Goal: Navigation & Orientation: Understand site structure

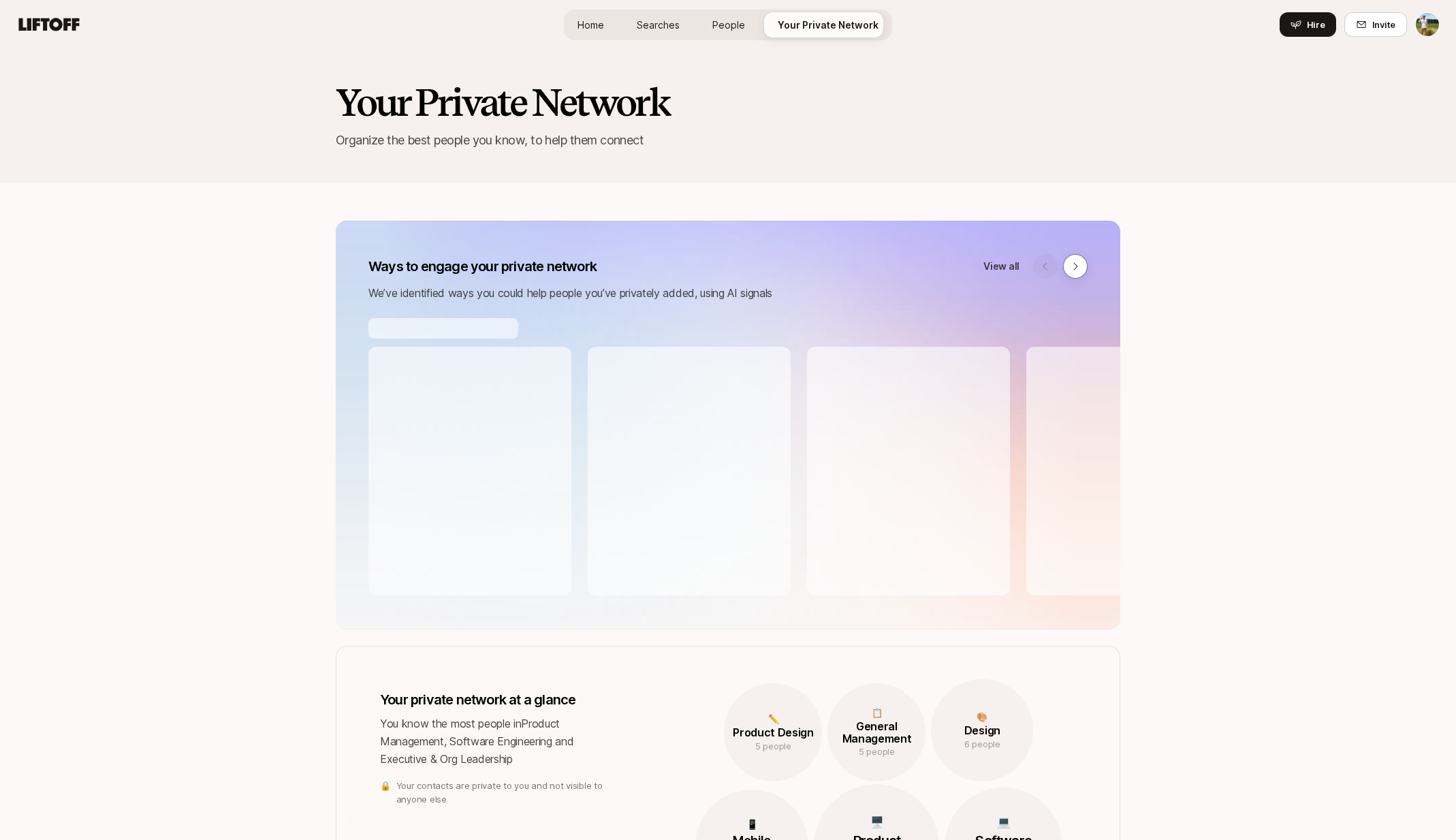
click at [741, 29] on span "People" at bounding box center [729, 24] width 32 height 14
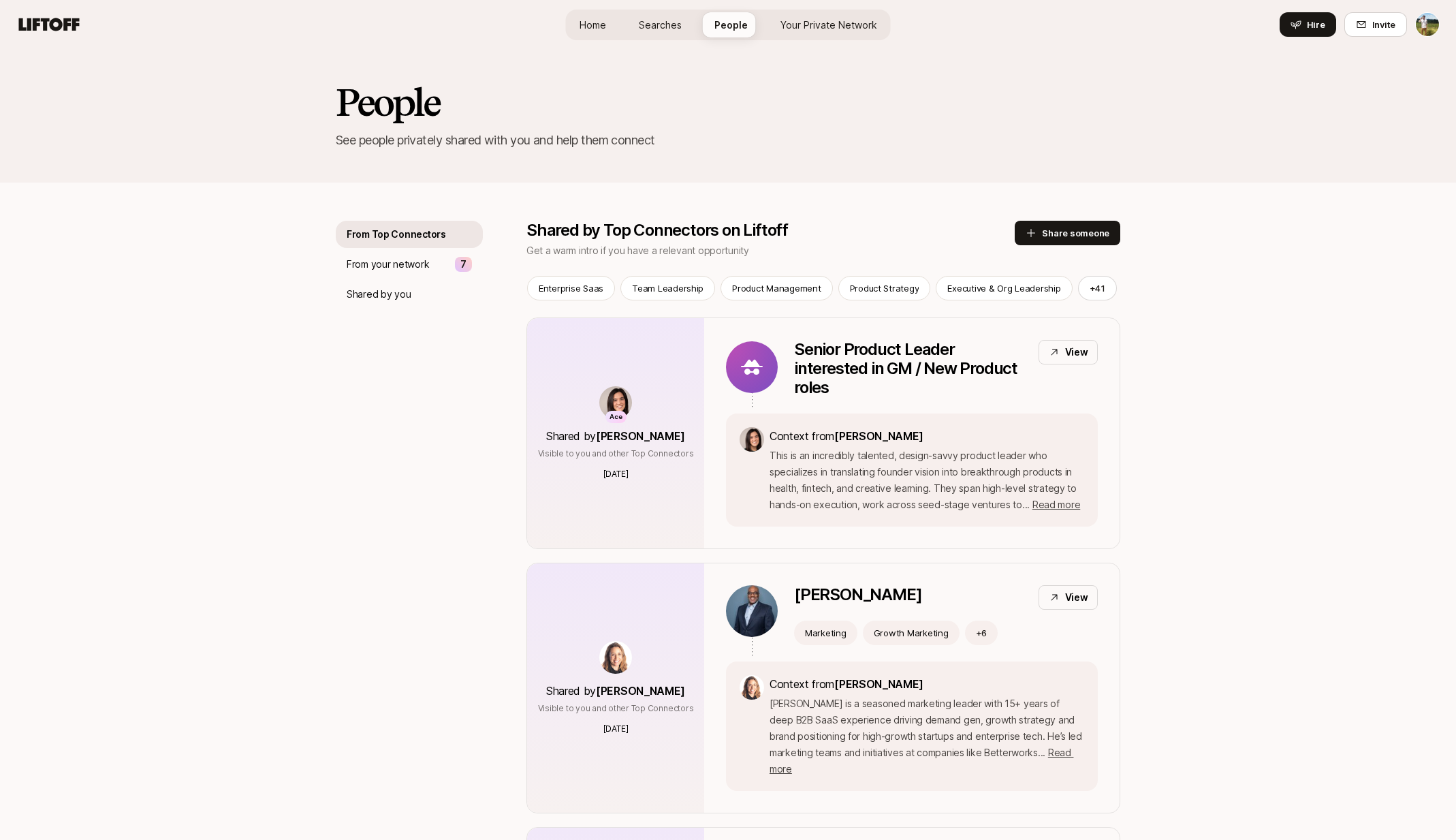
click at [787, 26] on span "Your Private Network" at bounding box center [828, 24] width 96 height 14
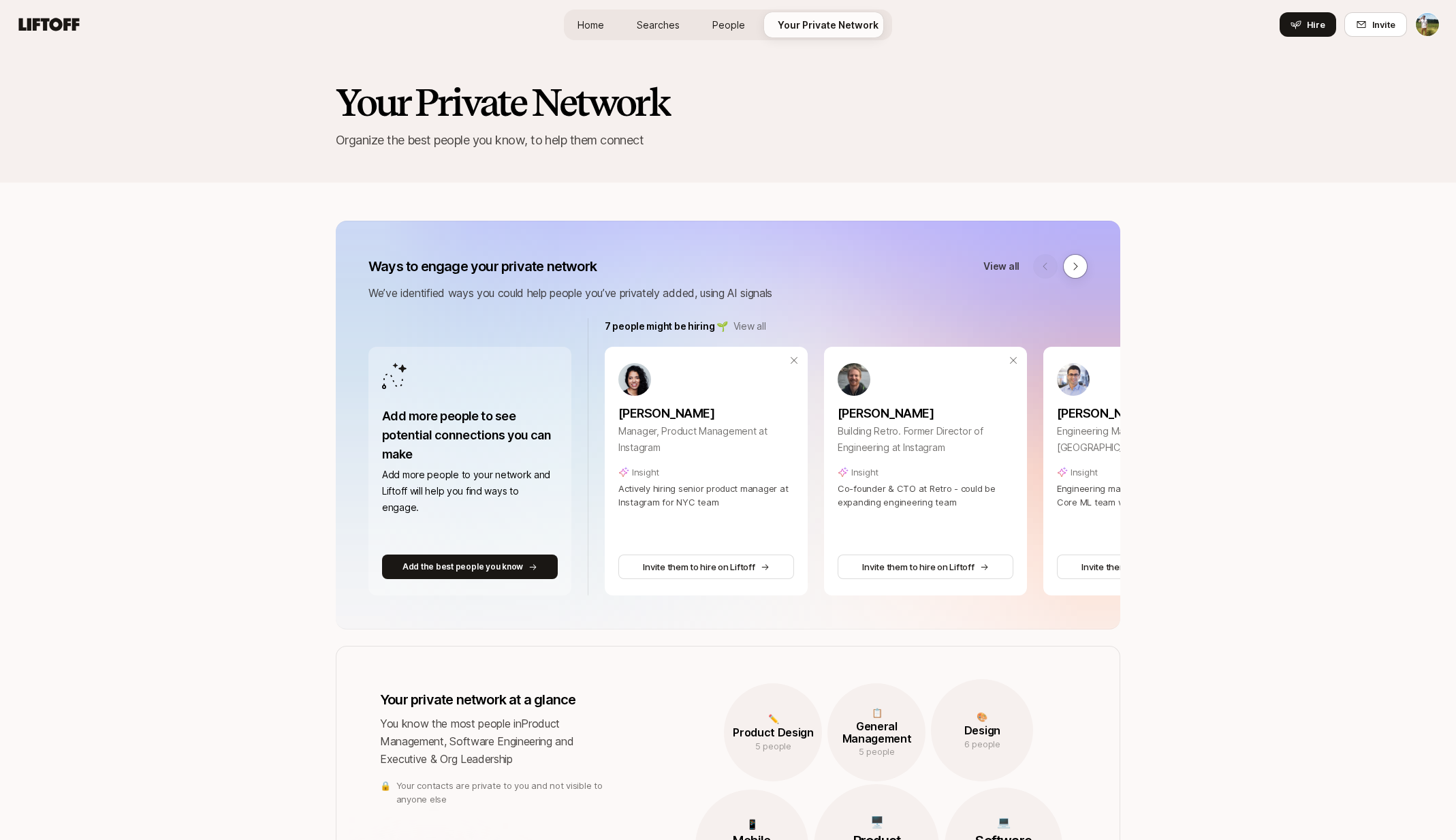
click at [663, 18] on span "Searches" at bounding box center [658, 24] width 43 height 14
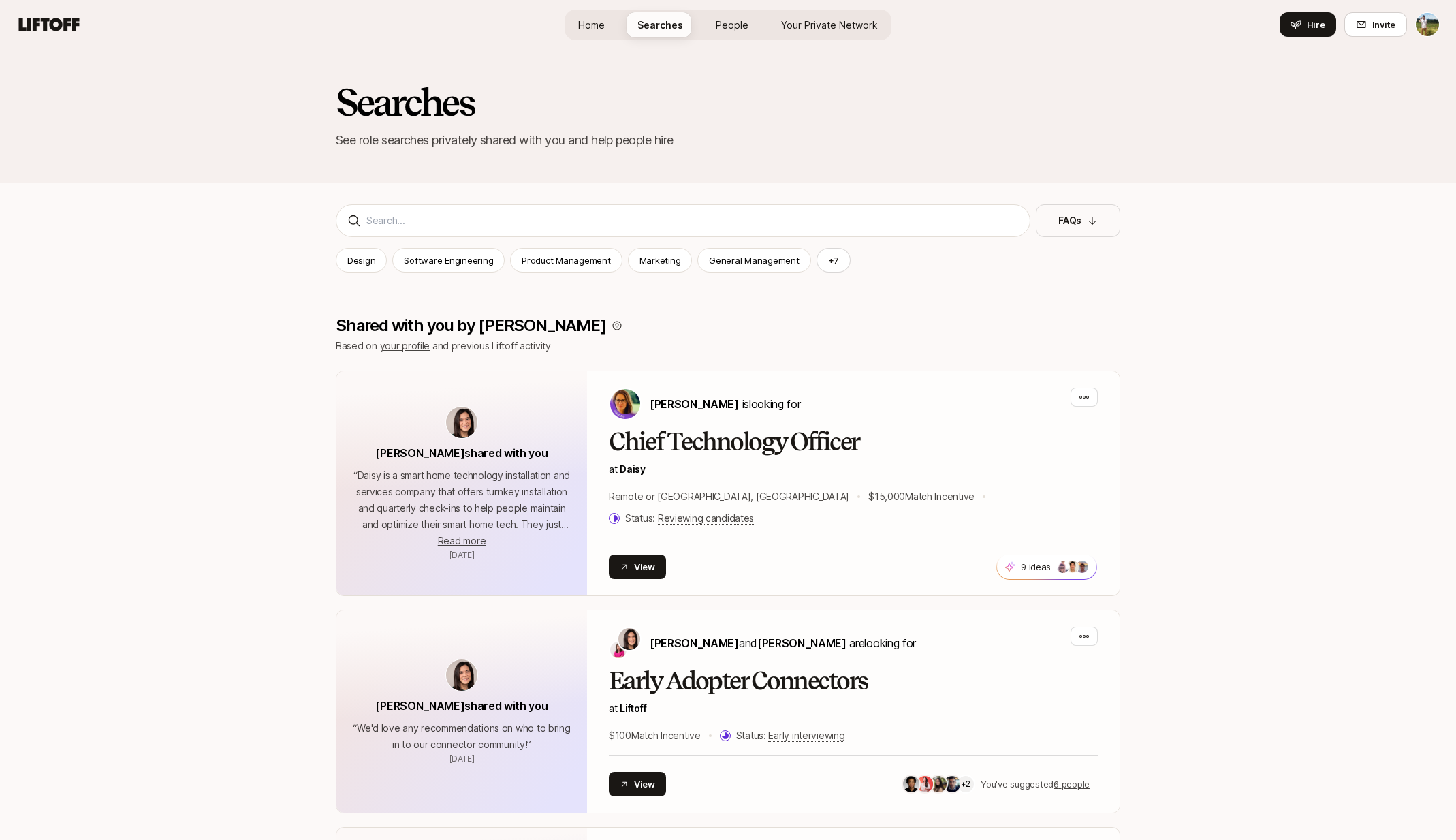
click at [598, 31] on span "Home" at bounding box center [591, 24] width 26 height 14
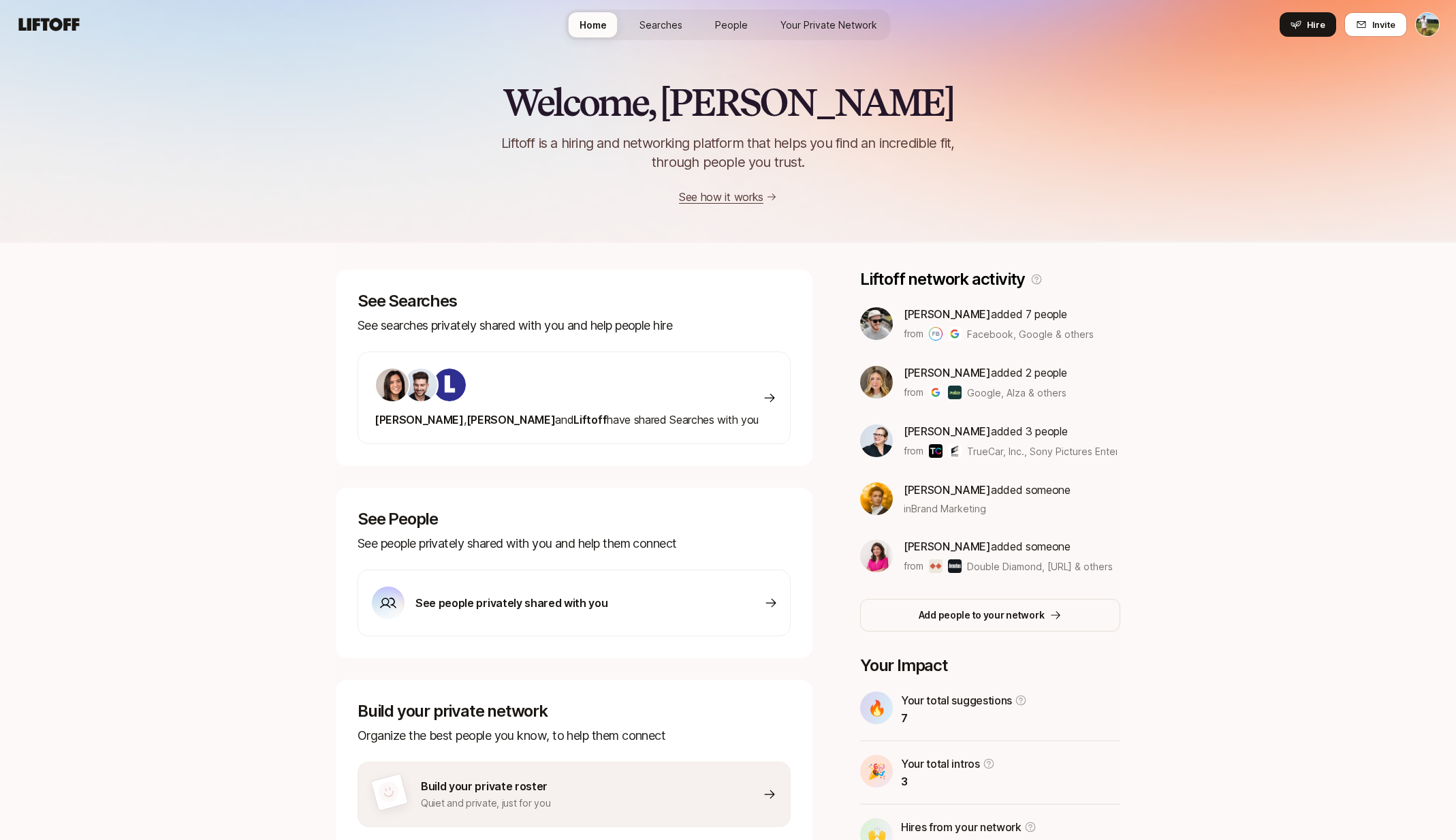
click at [659, 18] on span "Searches" at bounding box center [661, 24] width 43 height 14
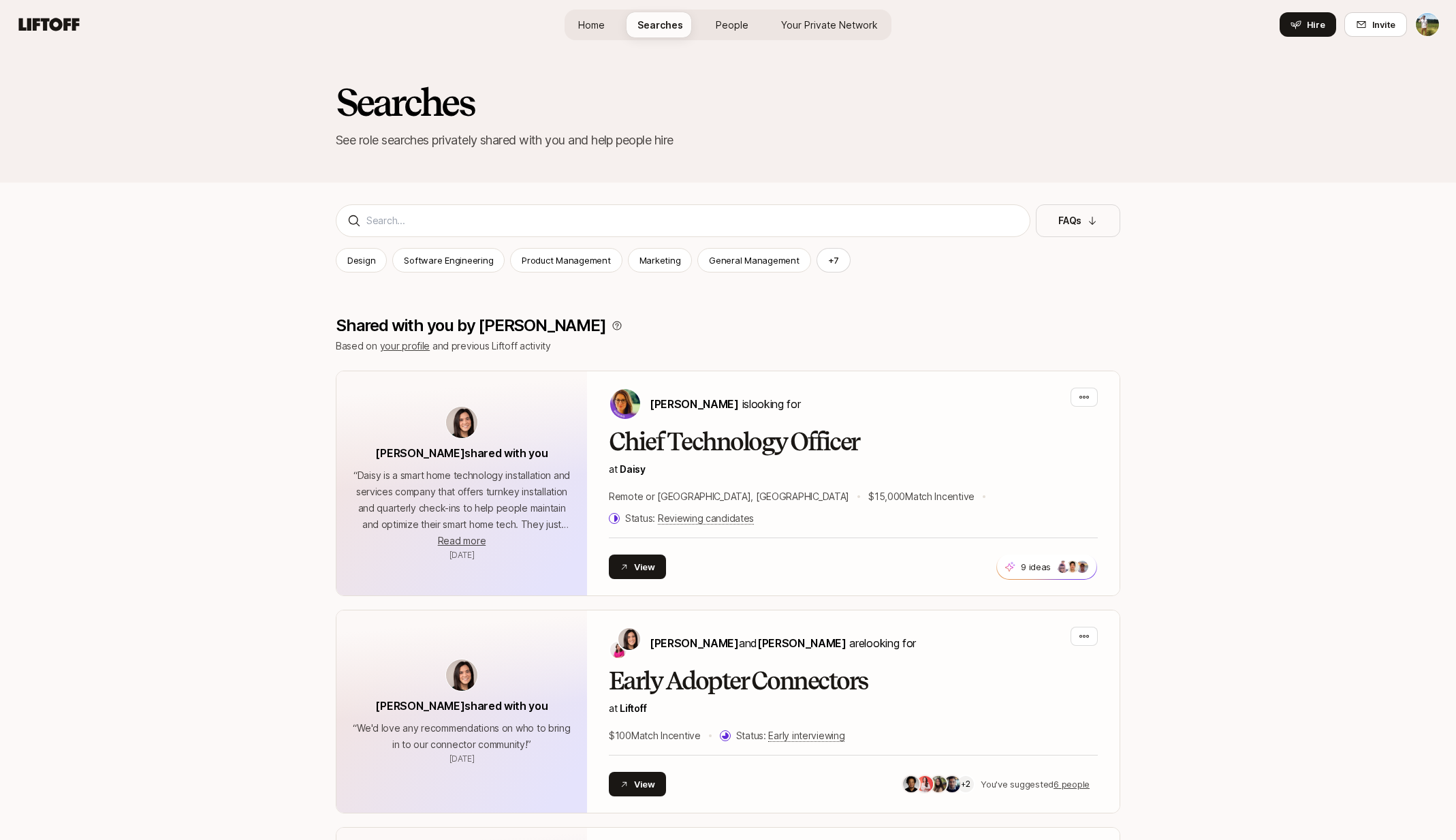
click at [597, 18] on span "Home" at bounding box center [591, 24] width 26 height 14
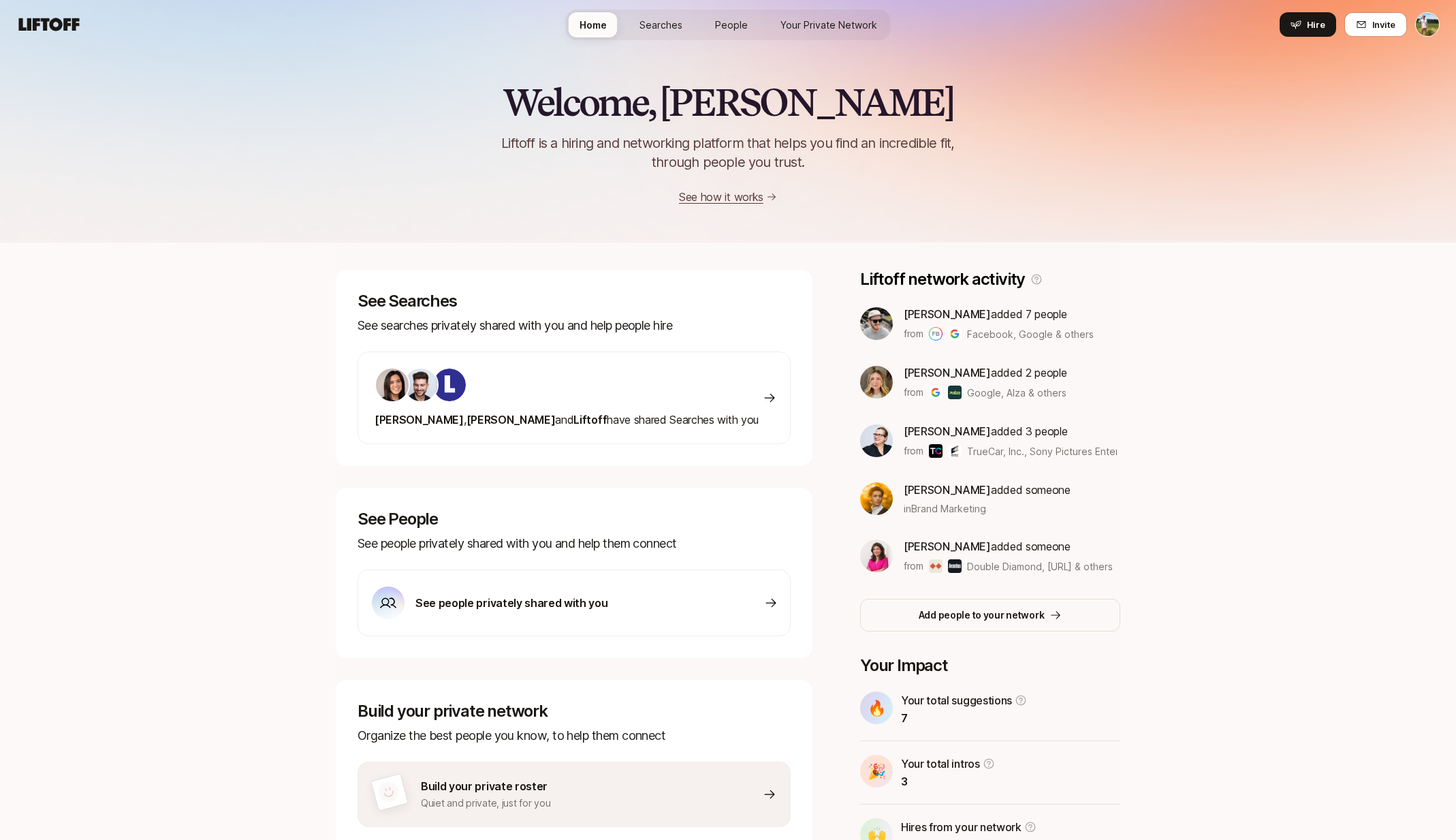
click at [855, 26] on span "Your Private Network" at bounding box center [828, 24] width 96 height 14
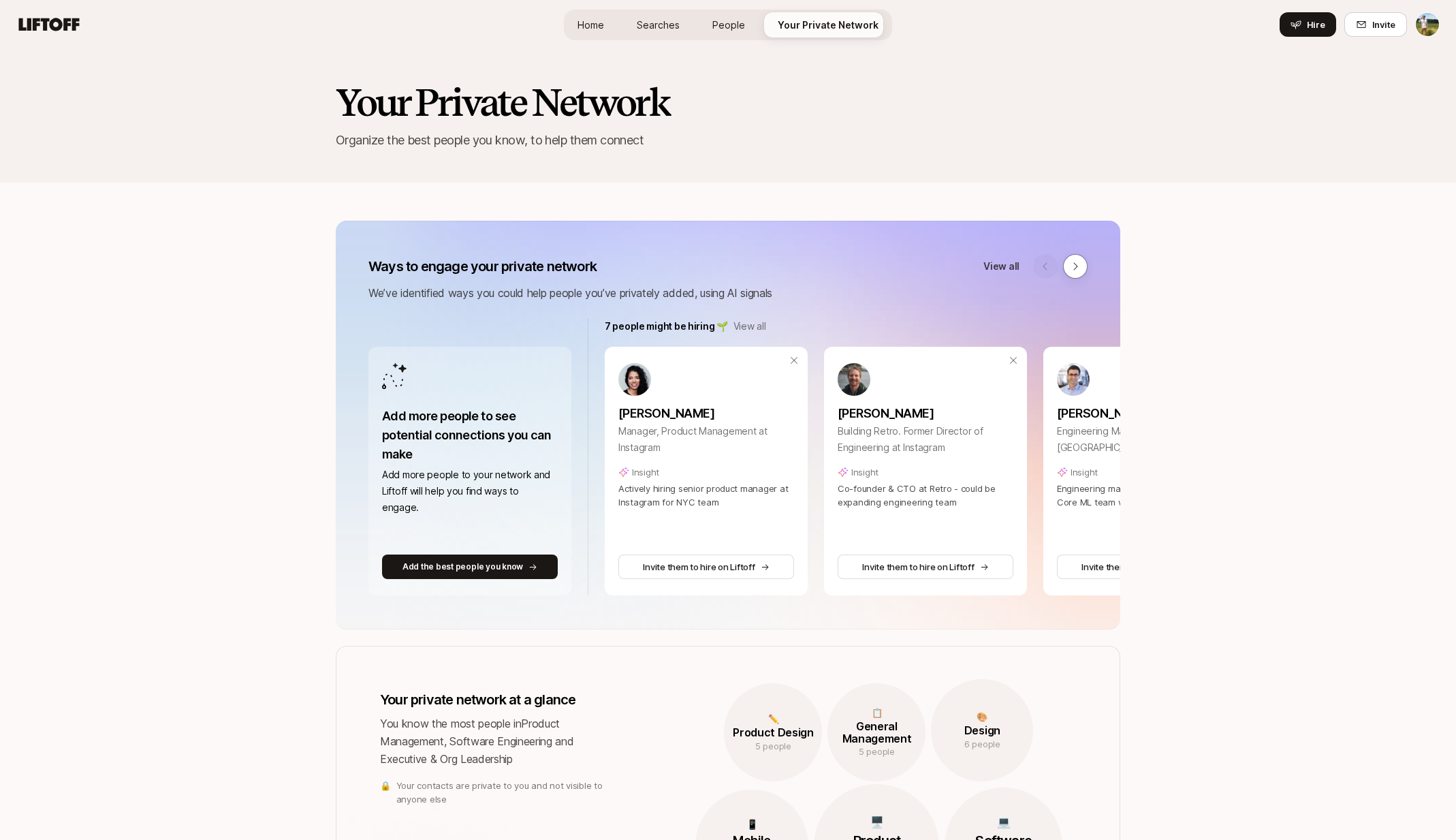
click at [609, 24] on link "Home" at bounding box center [591, 25] width 49 height 25
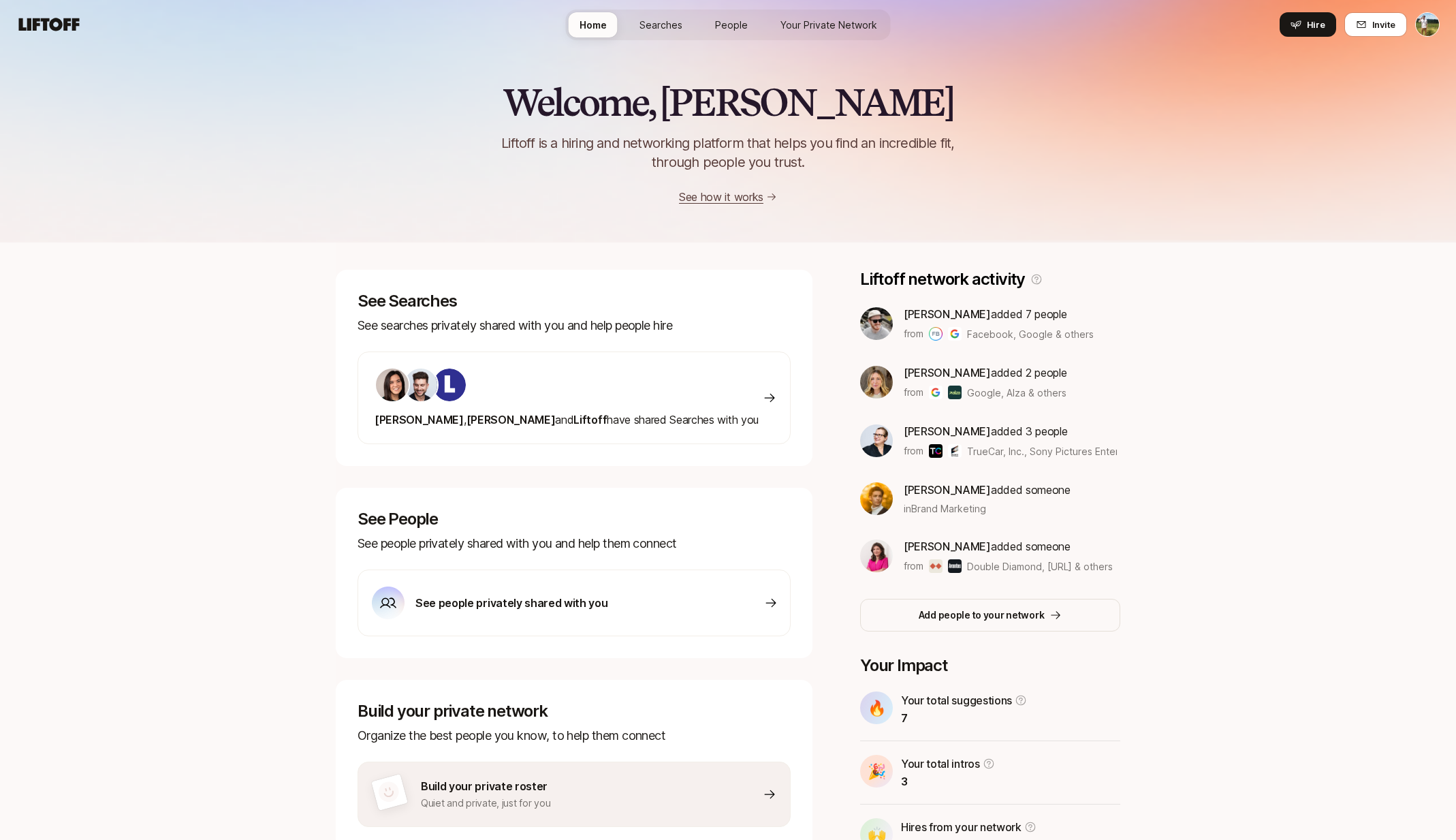
click at [858, 21] on span "Your Private Network" at bounding box center [828, 24] width 96 height 14
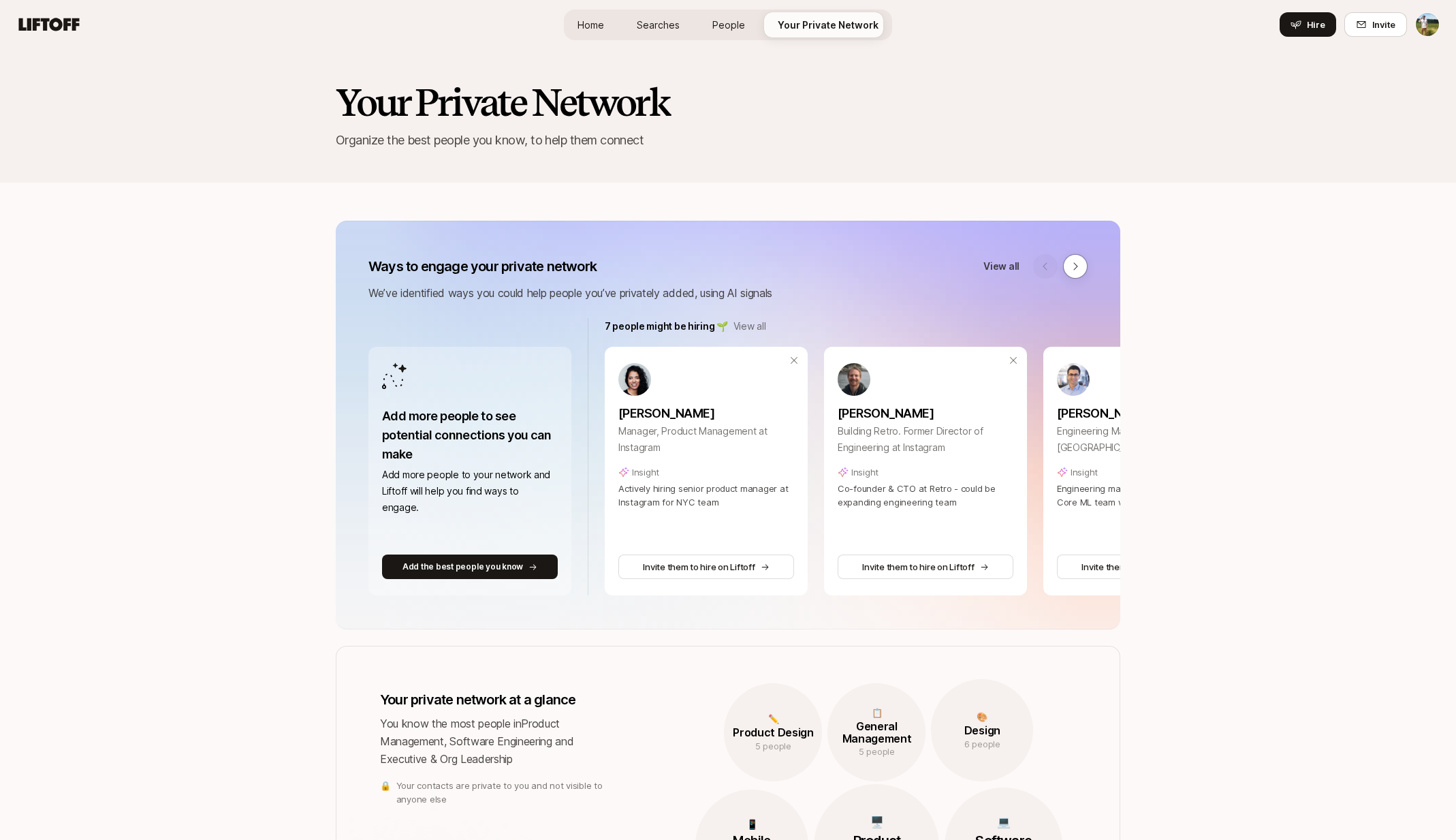
click at [608, 23] on link "Home" at bounding box center [591, 25] width 49 height 25
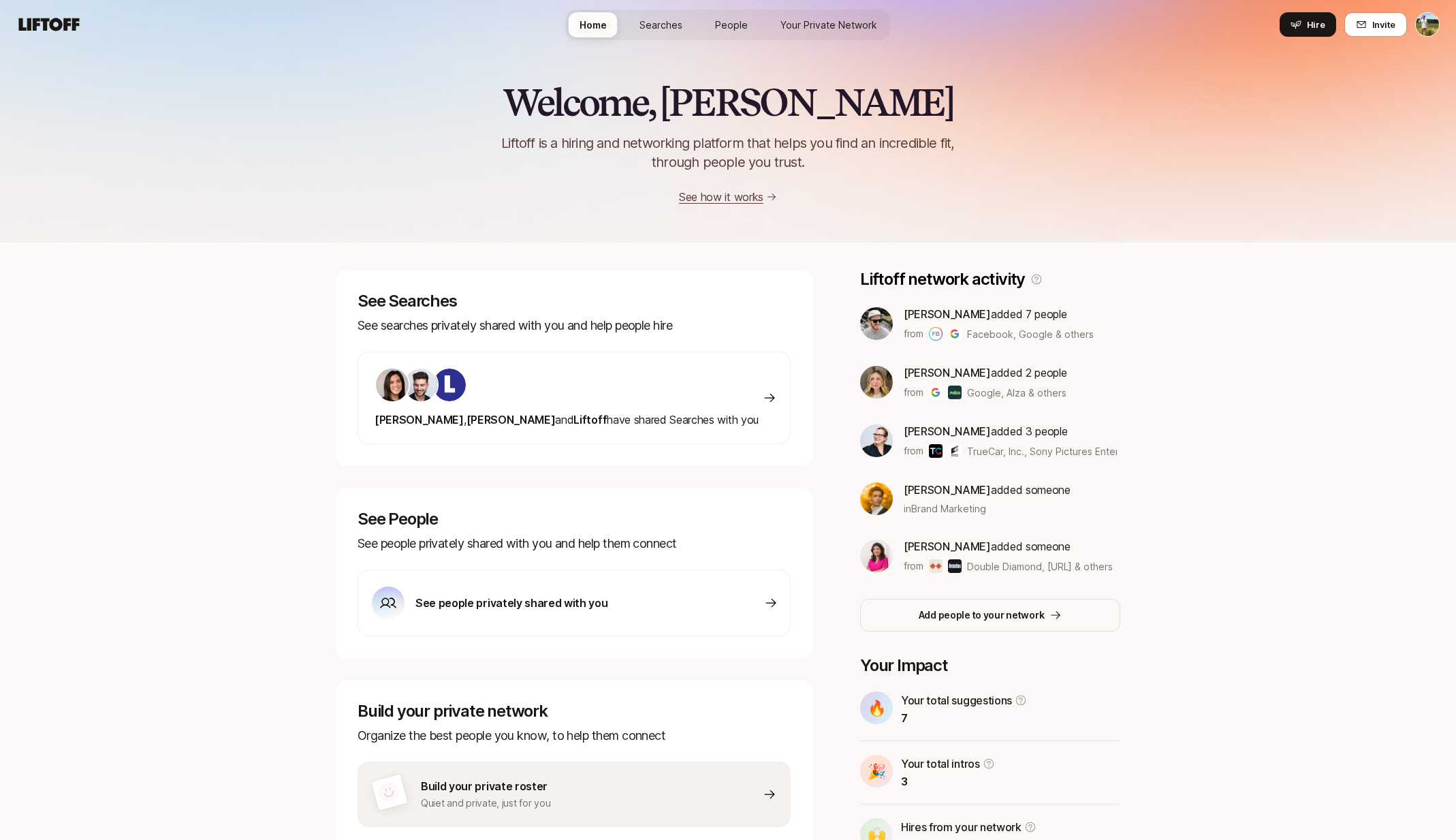
click at [653, 26] on span "Searches" at bounding box center [661, 24] width 43 height 14
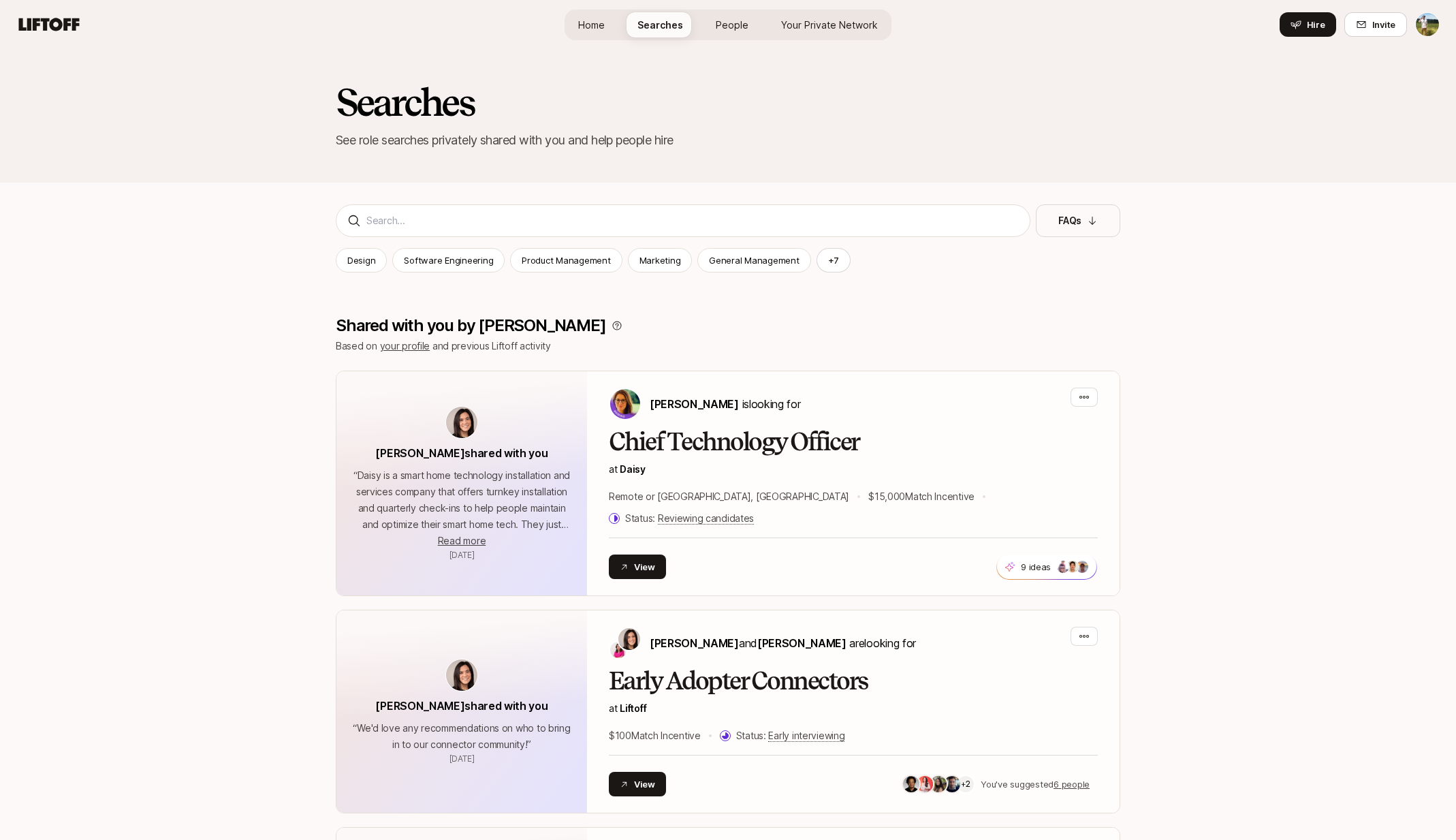
click at [714, 23] on link "People" at bounding box center [732, 25] width 54 height 25
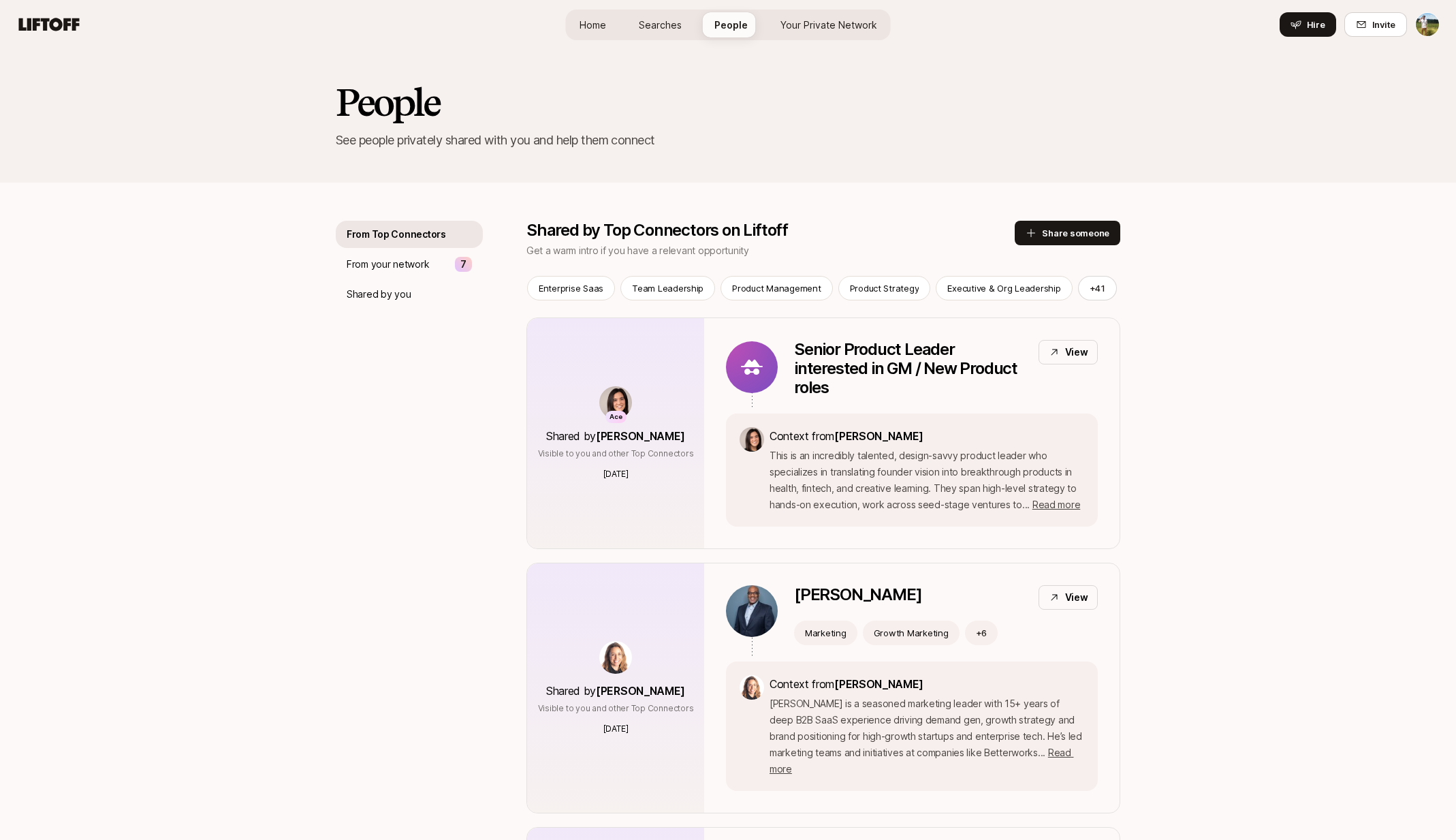
click at [808, 19] on span "Your Private Network" at bounding box center [828, 24] width 96 height 14
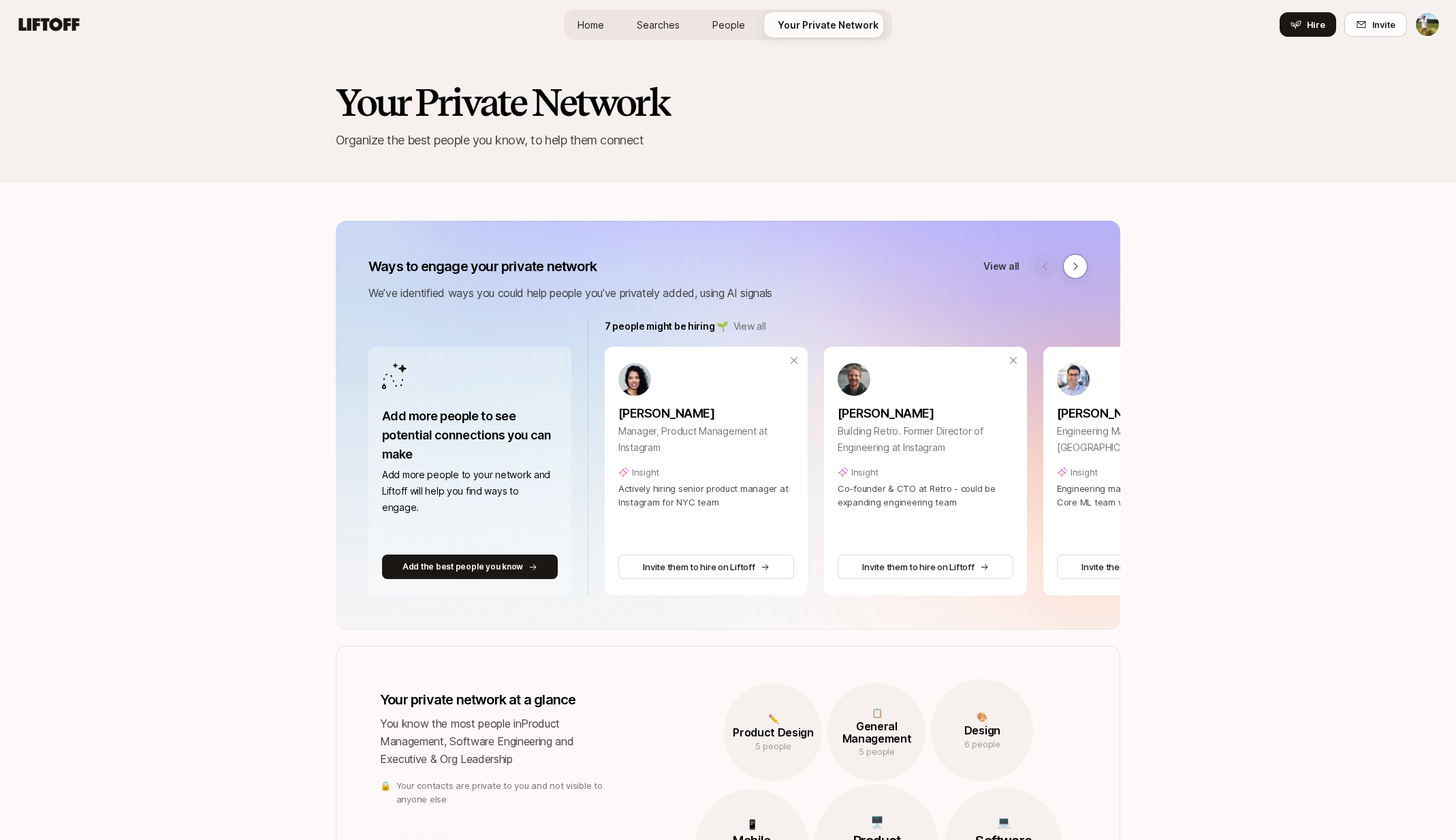
click at [610, 21] on link "Home" at bounding box center [591, 25] width 49 height 25
